Goal: Navigation & Orientation: Go to known website

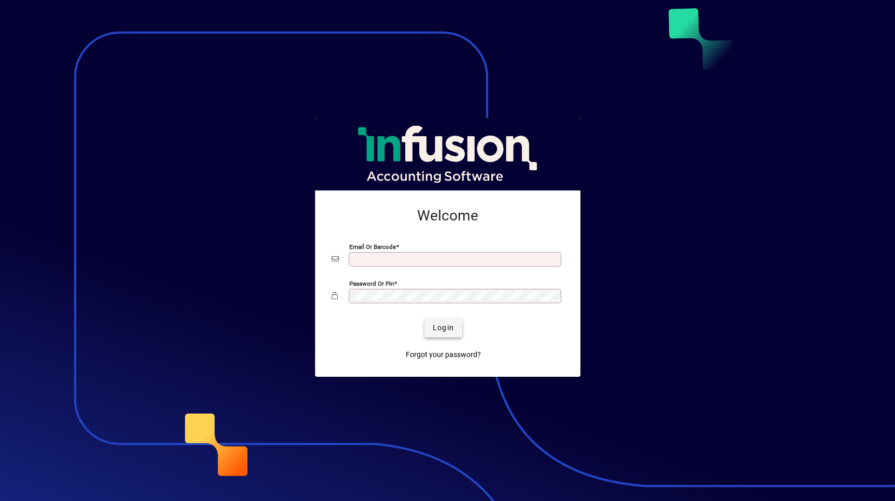
type input "**********"
click at [455, 327] on span "submit" at bounding box center [443, 328] width 38 height 25
